Goal: Find contact information: Find contact information

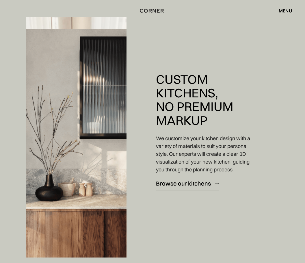
drag, startPoint x: 218, startPoint y: 229, endPoint x: 220, endPoint y: 242, distance: 12.9
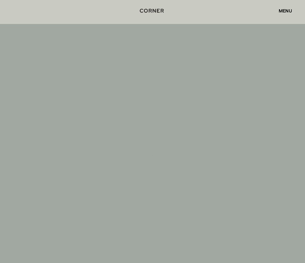
drag, startPoint x: 233, startPoint y: 276, endPoint x: 214, endPoint y: 132, distance: 145.2
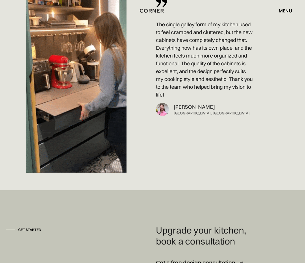
scroll to position [4217, 0]
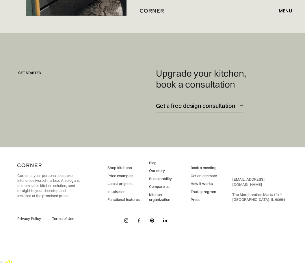
drag, startPoint x: 225, startPoint y: 270, endPoint x: 233, endPoint y: 192, distance: 78.3
click at [125, 222] on img at bounding box center [126, 220] width 4 height 4
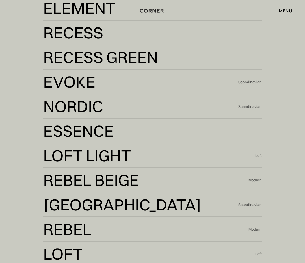
scroll to position [0, 0]
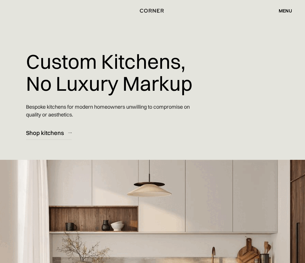
drag, startPoint x: 257, startPoint y: 12, endPoint x: 257, endPoint y: -24, distance: 35.2
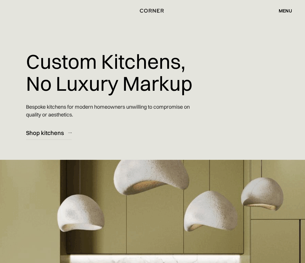
click at [283, 8] on div "menu" at bounding box center [284, 10] width 13 height 5
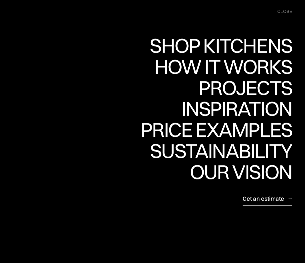
click at [259, 199] on div "Get an estimate" at bounding box center [263, 198] width 42 height 8
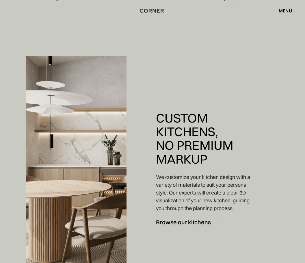
scroll to position [4217, 0]
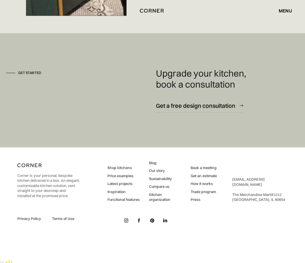
drag, startPoint x: 226, startPoint y: 50, endPoint x: 210, endPoint y: 267, distance: 217.3
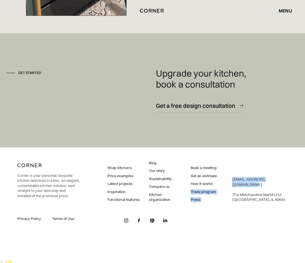
drag, startPoint x: 282, startPoint y: 190, endPoint x: 228, endPoint y: 188, distance: 54.5
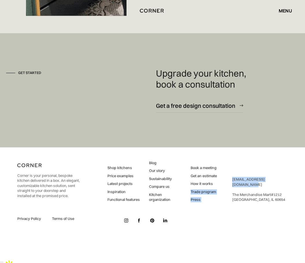
click at [227, 187] on div "Corner is your personal, bespoke kitchen delivered in a box. An elegant, custom…" at bounding box center [152, 192] width 270 height 90
click at [237, 185] on div "Corner is your personal, bespoke kitchen delivered in a box. An elegant, custom…" at bounding box center [152, 192] width 270 height 90
drag, startPoint x: 231, startPoint y: 188, endPoint x: 285, endPoint y: 189, distance: 53.7
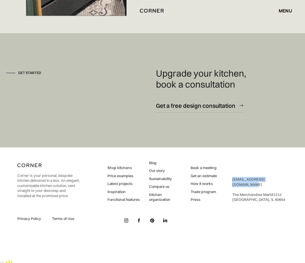
click at [285, 189] on div "Corner is your personal, bespoke kitchen delivered in a box. An elegant, custom…" at bounding box center [152, 192] width 270 height 90
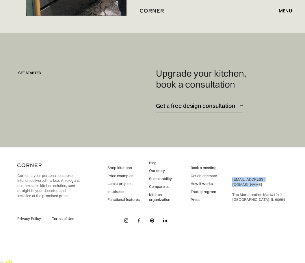
copy link "[EMAIL_ADDRESS][DOMAIN_NAME]"
